Goal: Browse casually

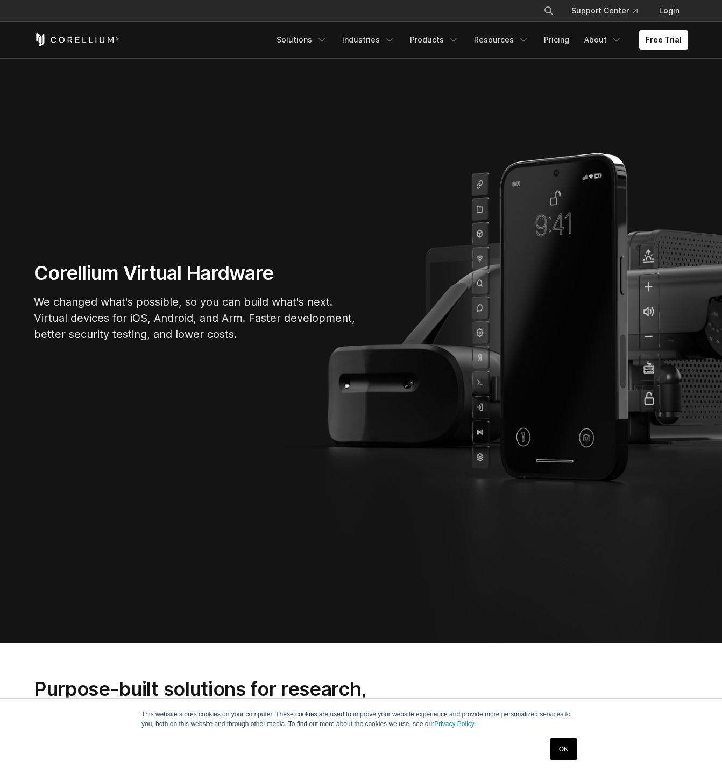
scroll to position [108, 0]
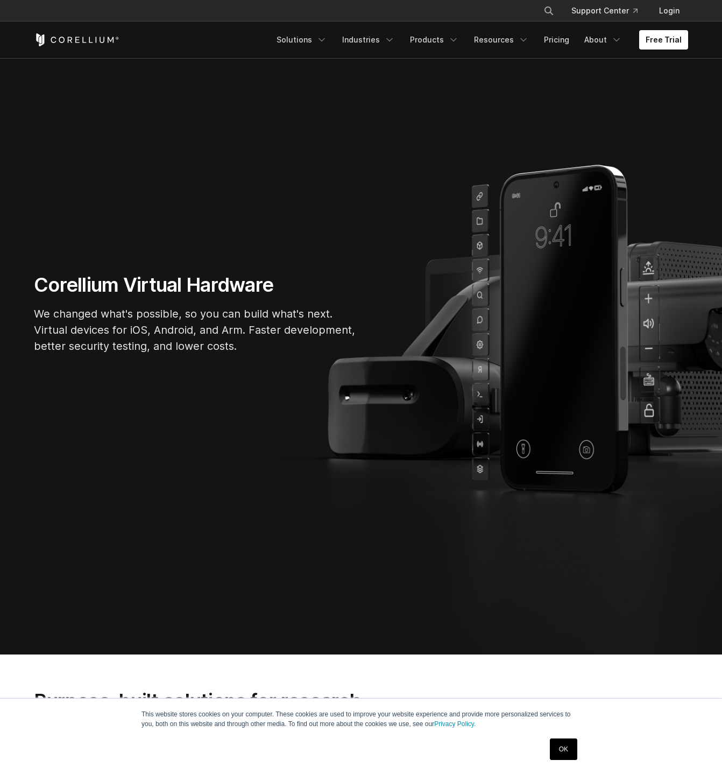
click at [192, 323] on p "We changed what's possible, so you can build what's next. Virtual devices for i…" at bounding box center [195, 330] width 323 height 48
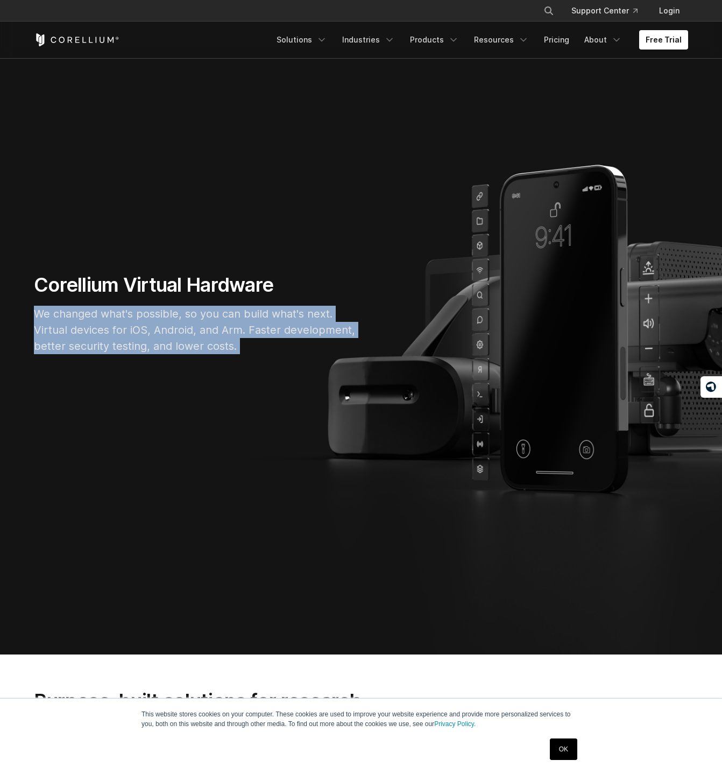
click at [192, 323] on p "We changed what's possible, so you can build what's next. Virtual devices for i…" at bounding box center [195, 330] width 323 height 48
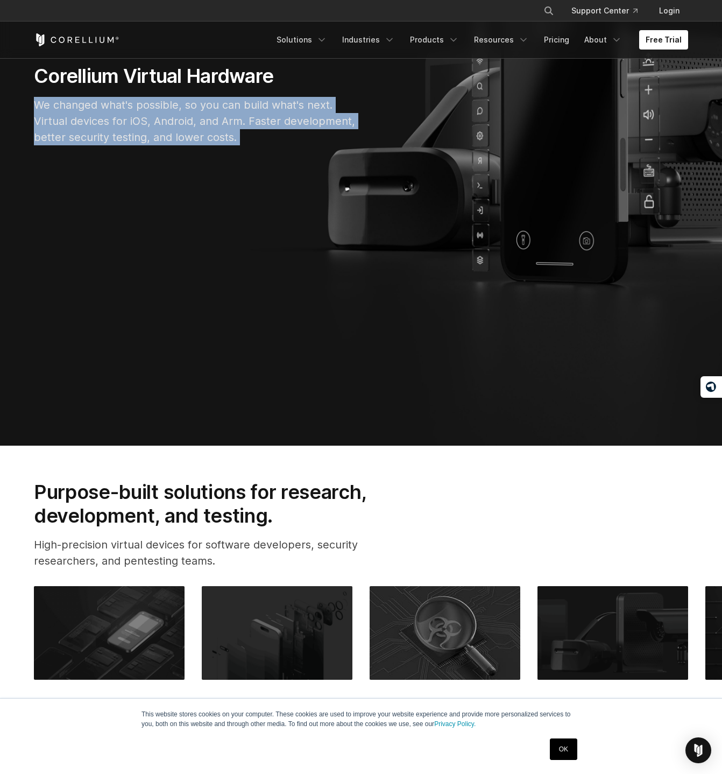
scroll to position [0, 0]
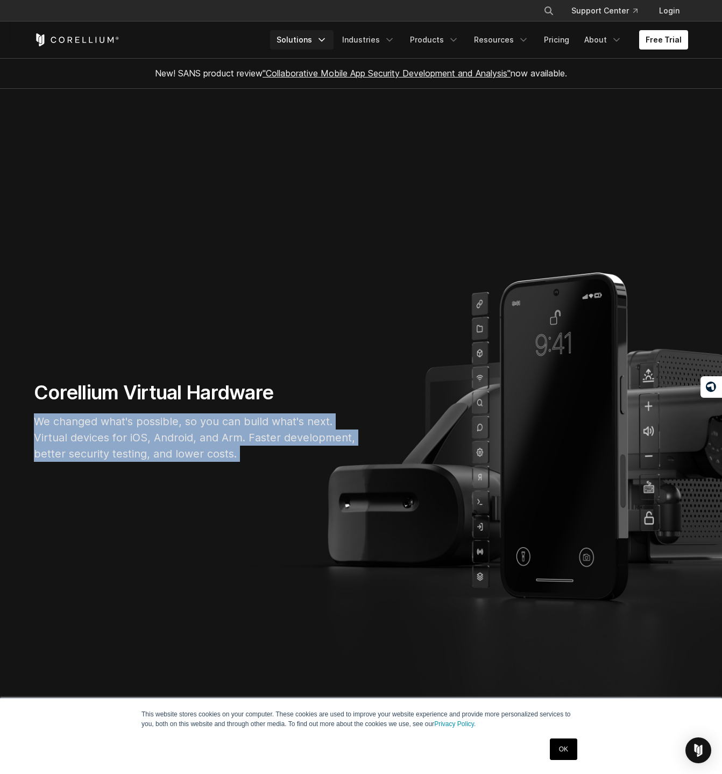
click at [327, 44] on icon "Navigation Menu" at bounding box center [321, 39] width 11 height 11
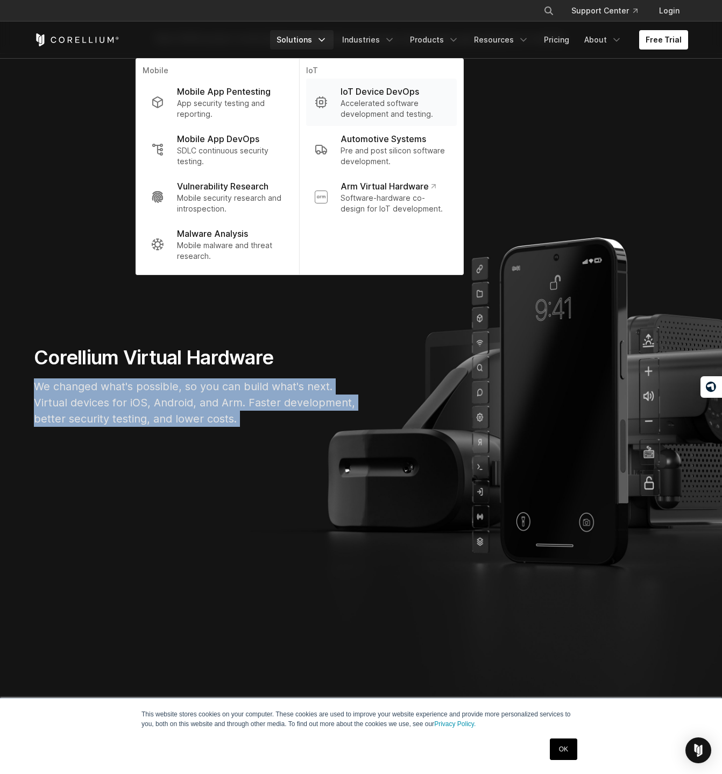
scroll to position [54, 0]
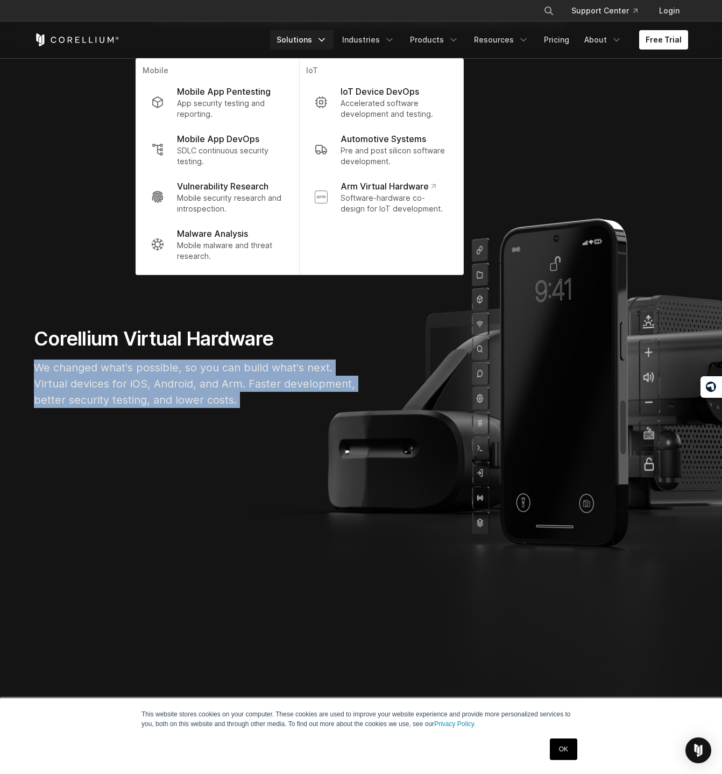
click at [173, 385] on p "We changed what's possible, so you can build what's next. Virtual devices for i…" at bounding box center [195, 383] width 323 height 48
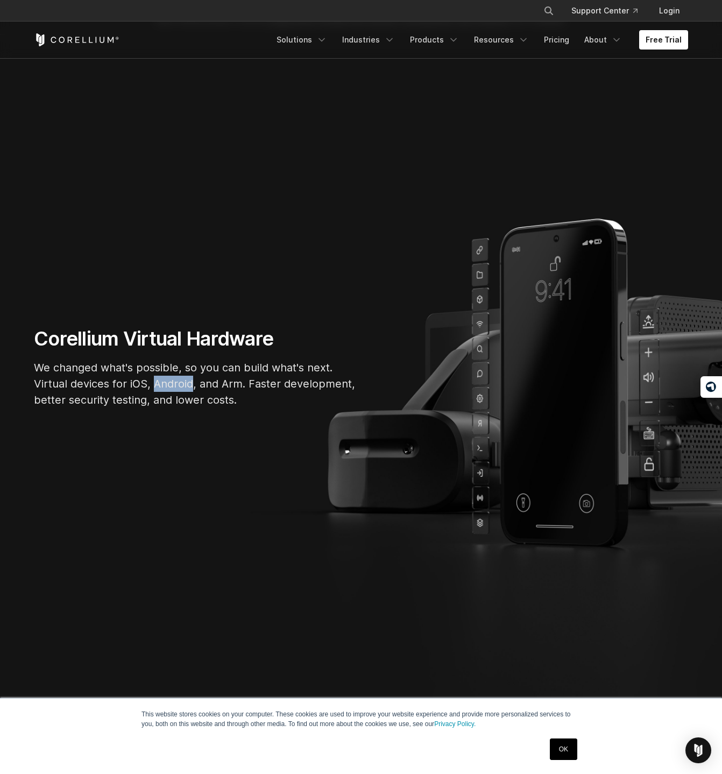
click at [173, 385] on p "We changed what's possible, so you can build what's next. Virtual devices for i…" at bounding box center [195, 383] width 323 height 48
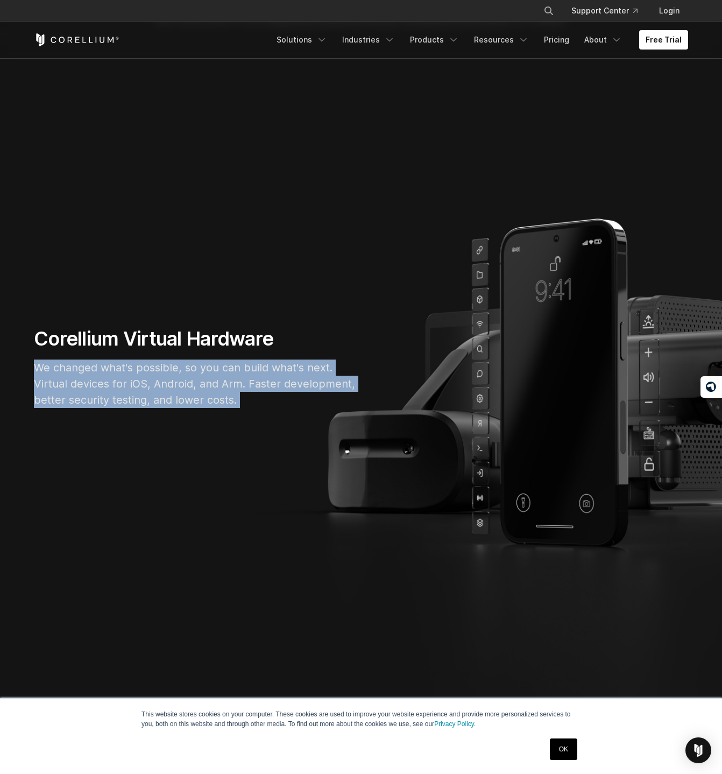
click at [173, 385] on p "We changed what's possible, so you can build what's next. Virtual devices for i…" at bounding box center [195, 383] width 323 height 48
click at [210, 387] on p "We changed what's possible, so you can build what's next. Virtual devices for i…" at bounding box center [195, 383] width 323 height 48
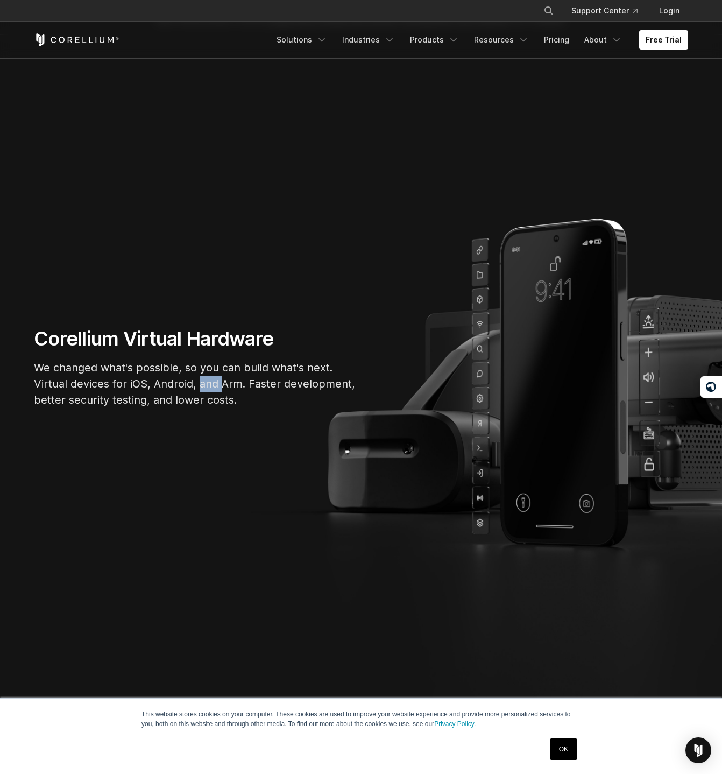
click at [210, 387] on p "We changed what's possible, so you can build what's next. Virtual devices for i…" at bounding box center [195, 383] width 323 height 48
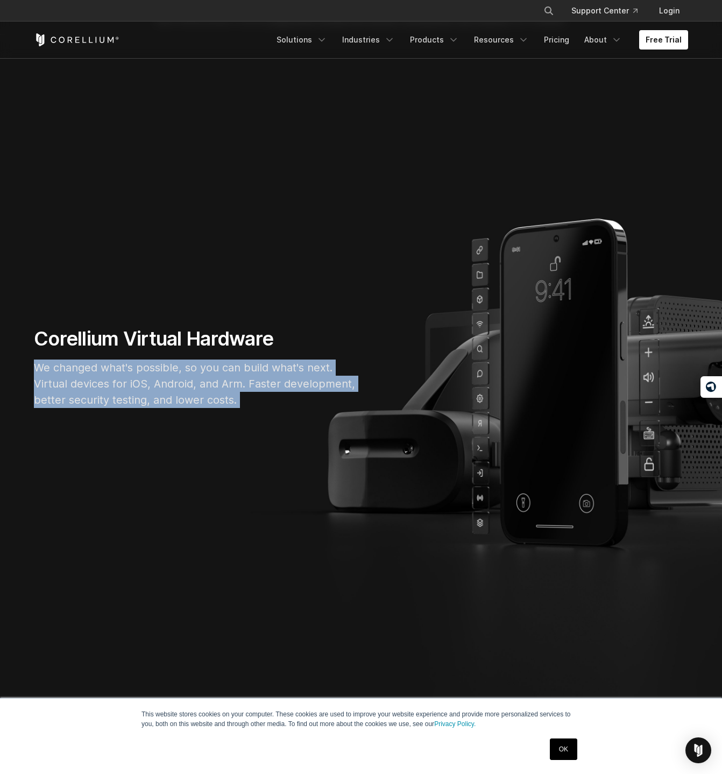
click at [210, 387] on p "We changed what's possible, so you can build what's next. Virtual devices for i…" at bounding box center [195, 383] width 323 height 48
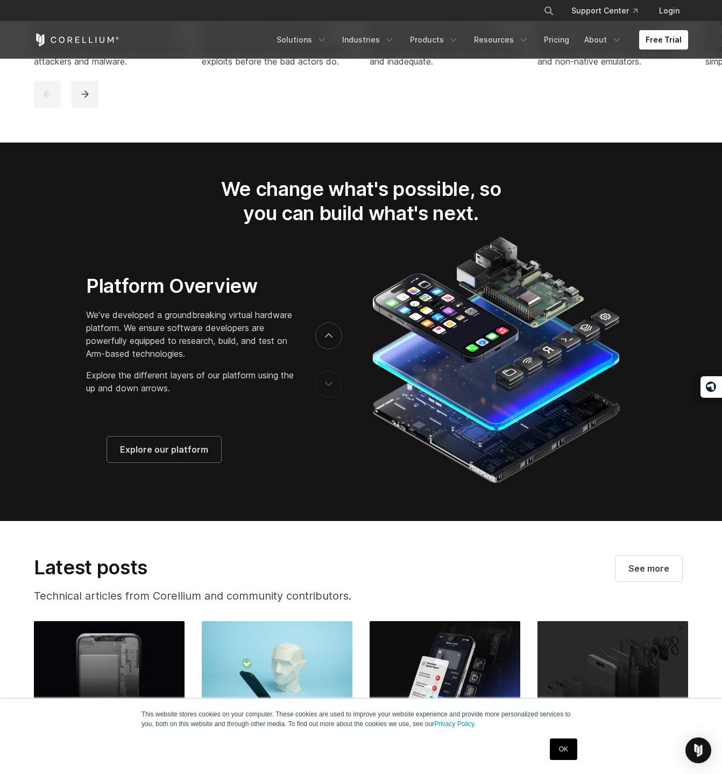
scroll to position [1830, 0]
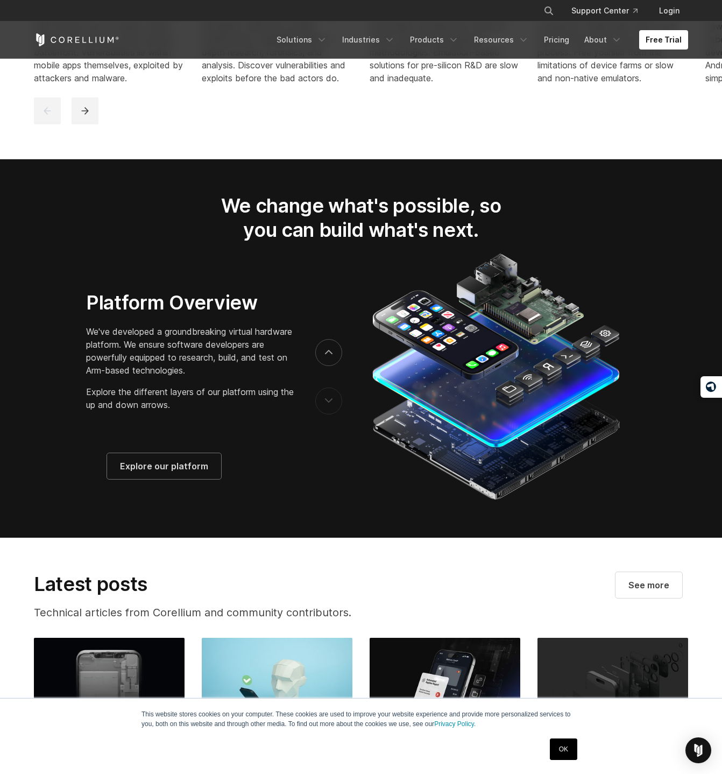
click at [217, 366] on p "We've developed a groundbreaking virtual hardware platform. We ensure software …" at bounding box center [190, 351] width 208 height 52
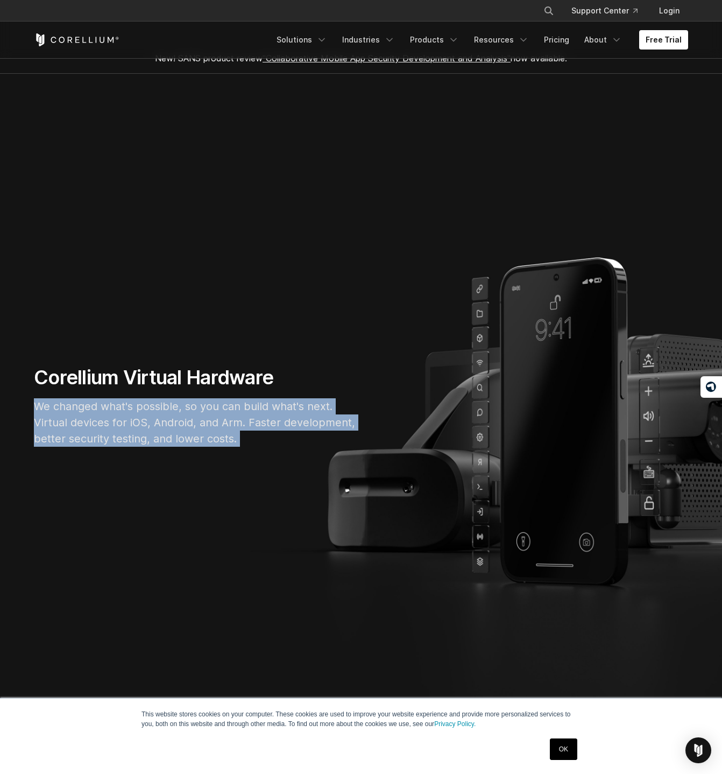
scroll to position [0, 0]
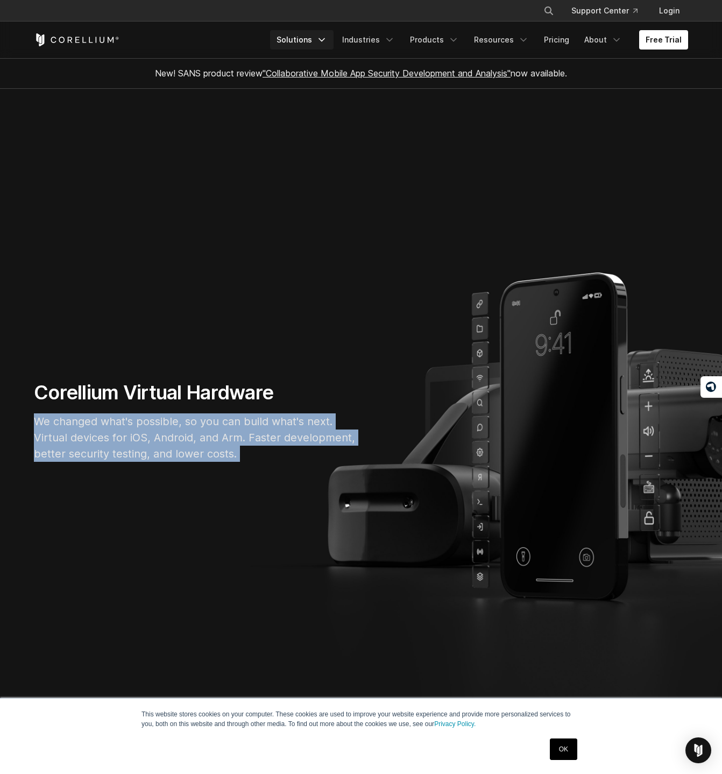
click at [325, 38] on icon "Navigation Menu" at bounding box center [321, 39] width 11 height 11
